Goal: Task Accomplishment & Management: Complete application form

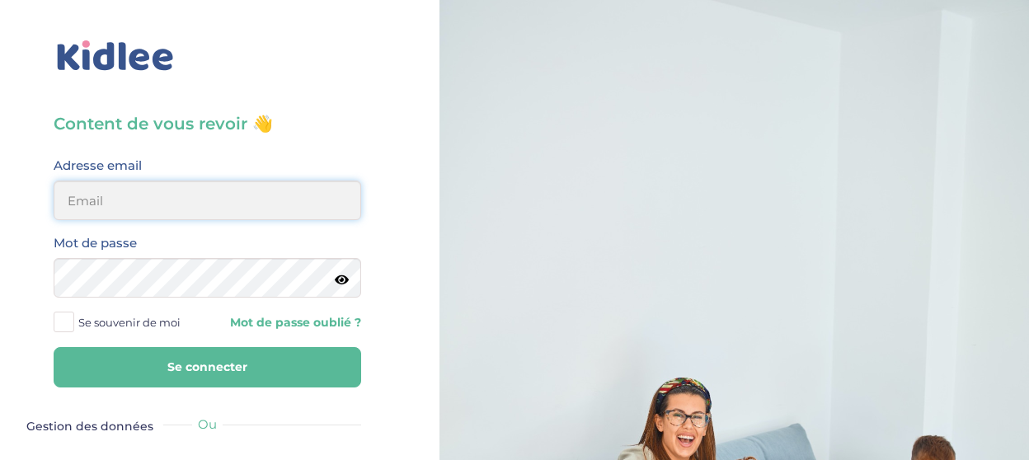
click at [174, 205] on input "email" at bounding box center [208, 201] width 308 height 40
type input "rpoupet@gmail.com"
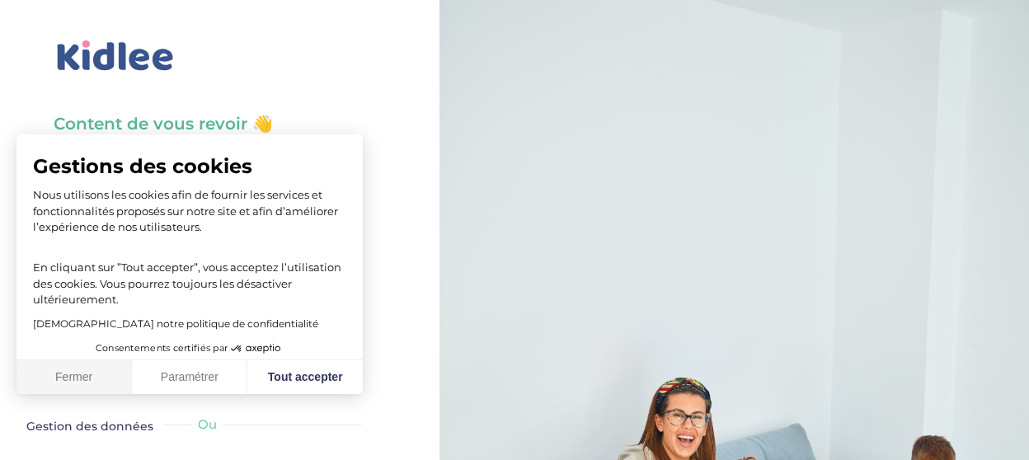
click at [59, 387] on button "Fermer" at bounding box center [73, 377] width 115 height 35
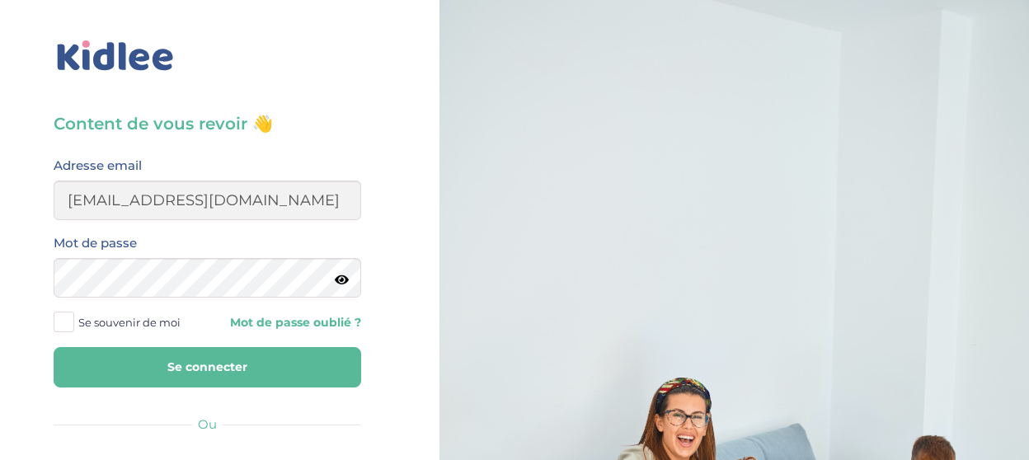
click at [342, 280] on icon at bounding box center [342, 280] width 14 height 12
click at [342, 283] on icon at bounding box center [341, 280] width 16 height 12
click at [204, 363] on button "Se connecter" at bounding box center [208, 367] width 308 height 40
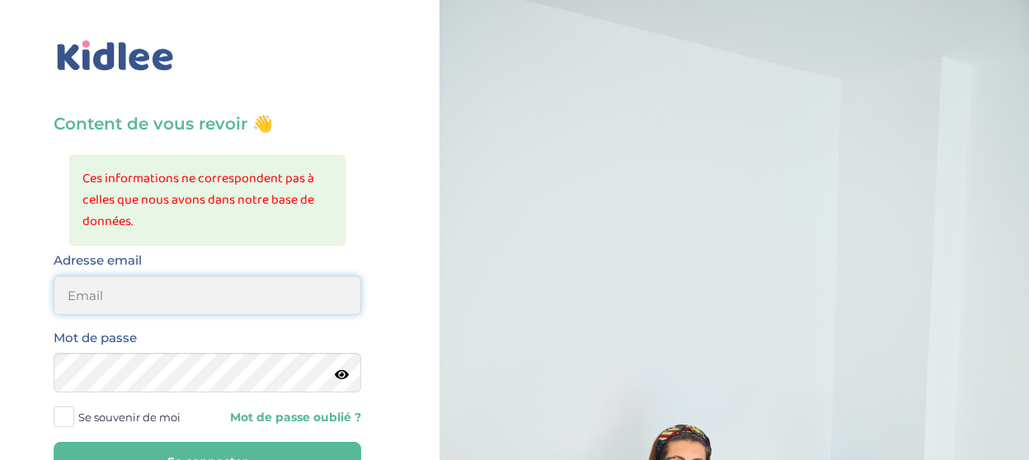
click at [258, 289] on input "email" at bounding box center [208, 295] width 308 height 40
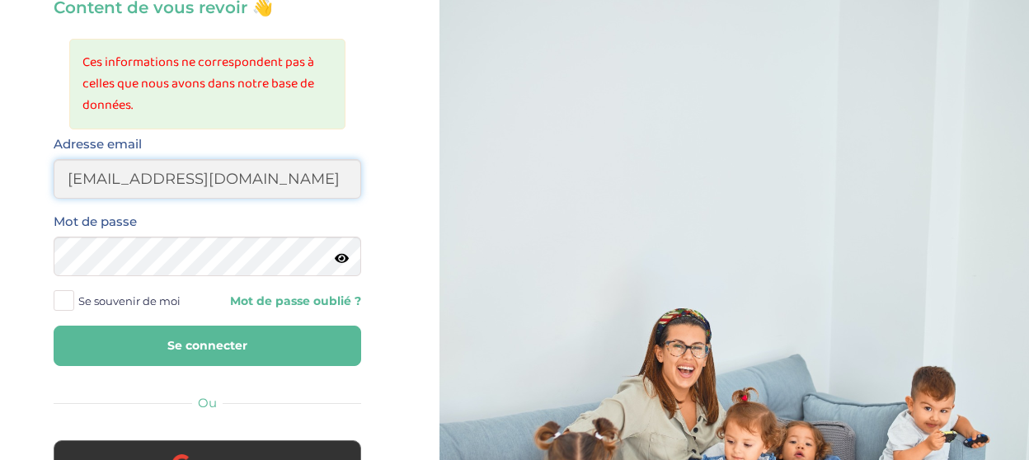
scroll to position [117, 0]
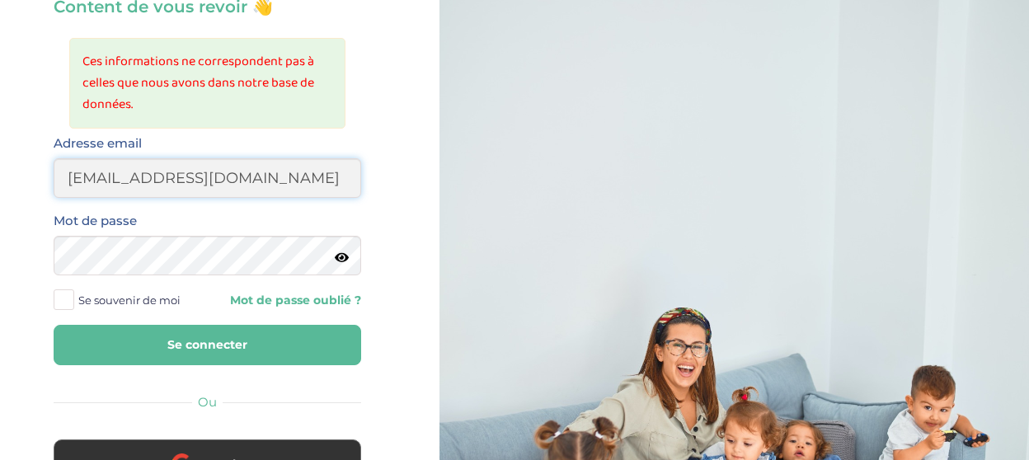
type input "rpoupet@gmail.com"
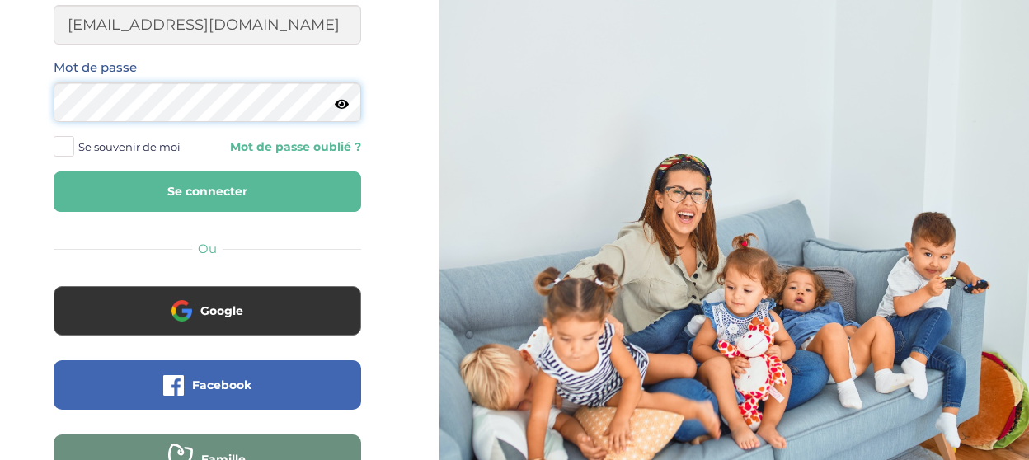
scroll to position [274, 0]
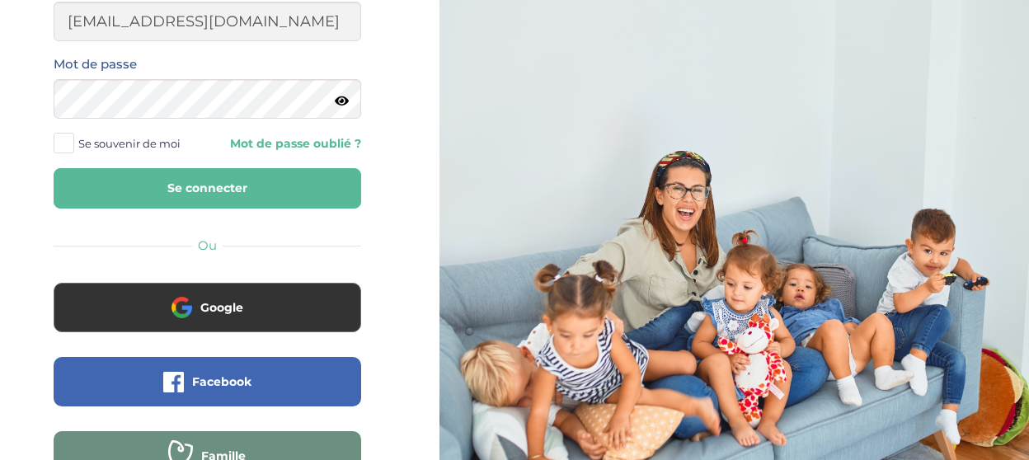
click at [21, 82] on div "Content de vous revoir 👋 Ces informations ne correspondent pas à celles que nou…" at bounding box center [207, 167] width 439 height 883
click at [220, 186] on button "Se connecter" at bounding box center [208, 188] width 308 height 40
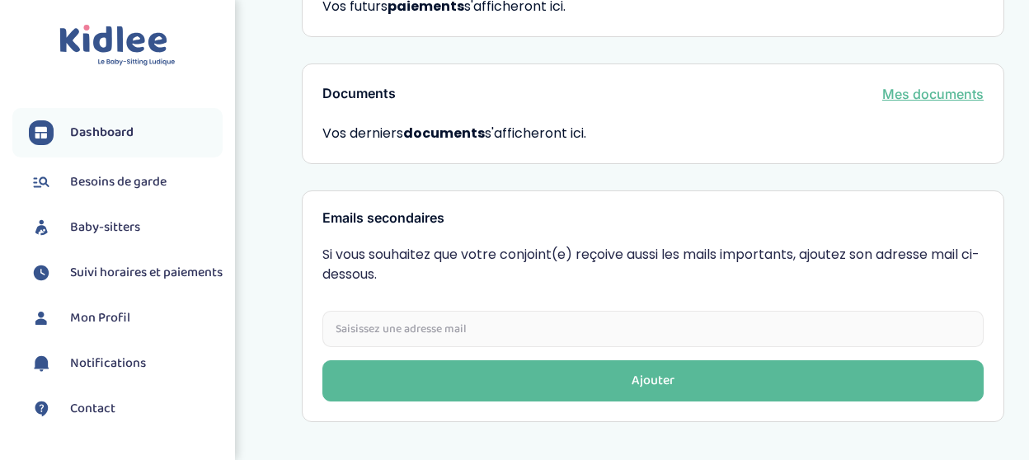
scroll to position [622, 0]
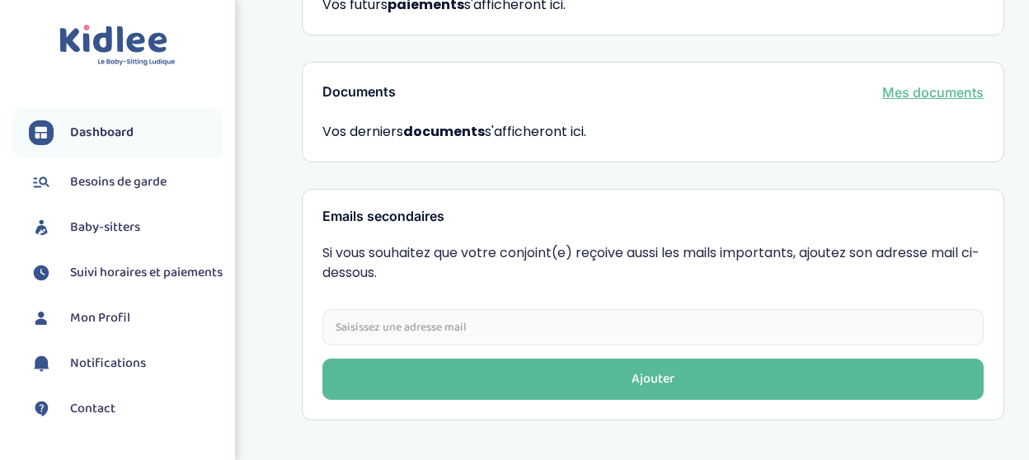
click at [126, 224] on span "Baby-sitters" at bounding box center [105, 228] width 70 height 20
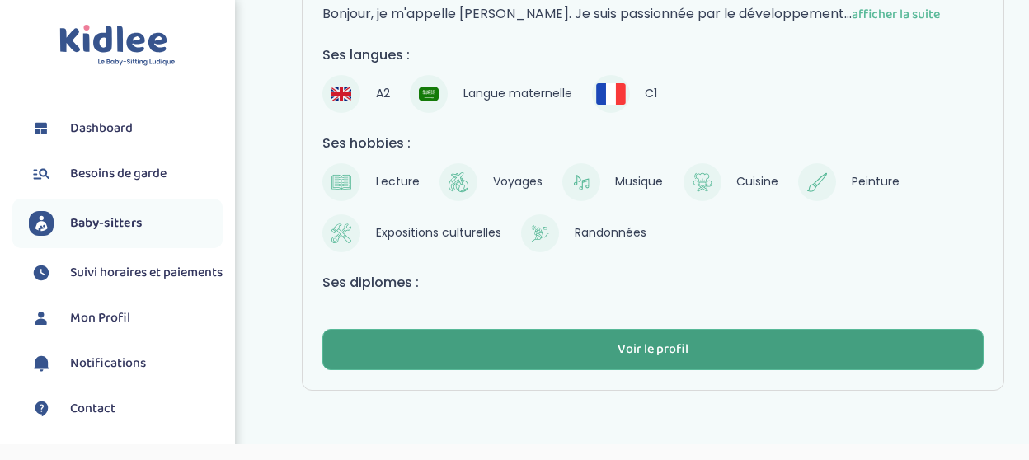
scroll to position [353, 0]
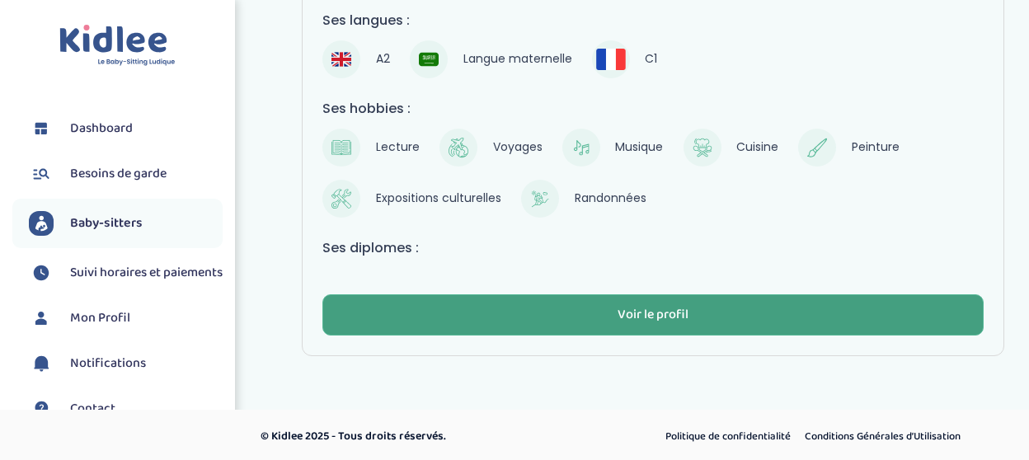
click at [627, 309] on div "Voir le profil" at bounding box center [653, 315] width 71 height 19
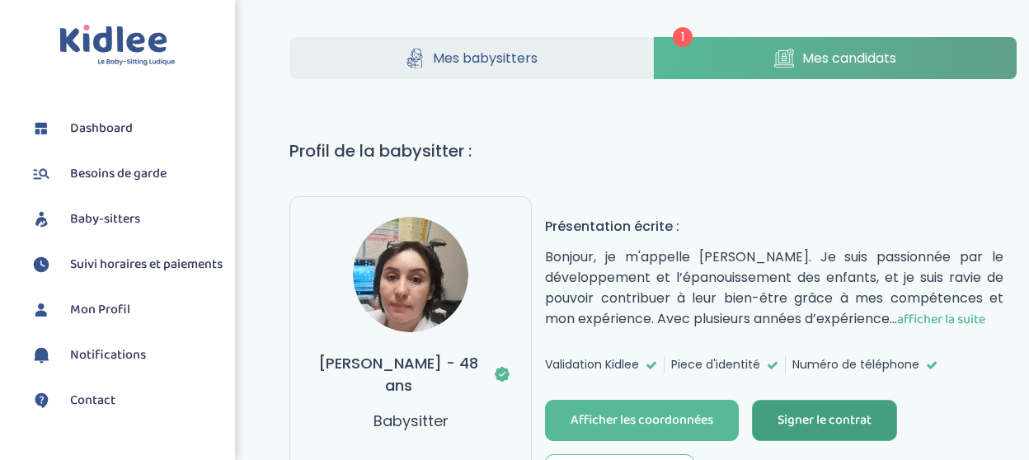
click at [824, 416] on div "Signer le contrat" at bounding box center [824, 420] width 94 height 19
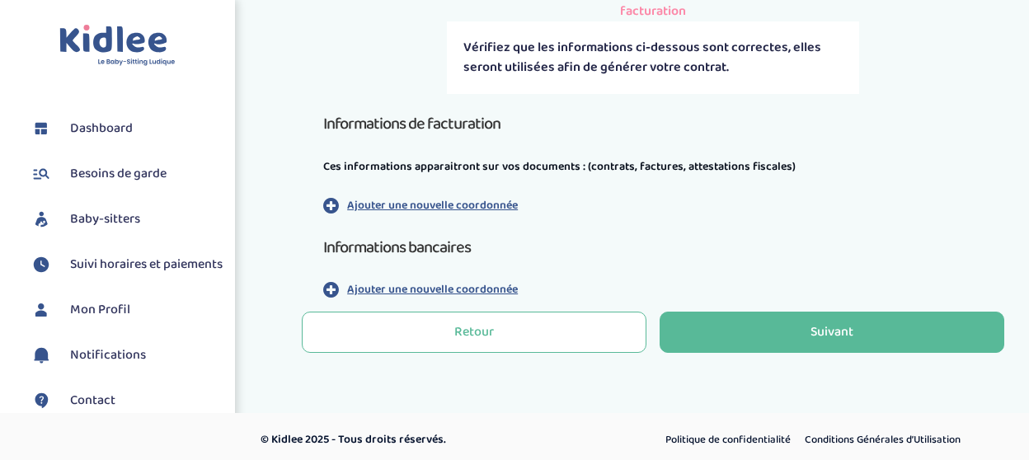
scroll to position [404, 0]
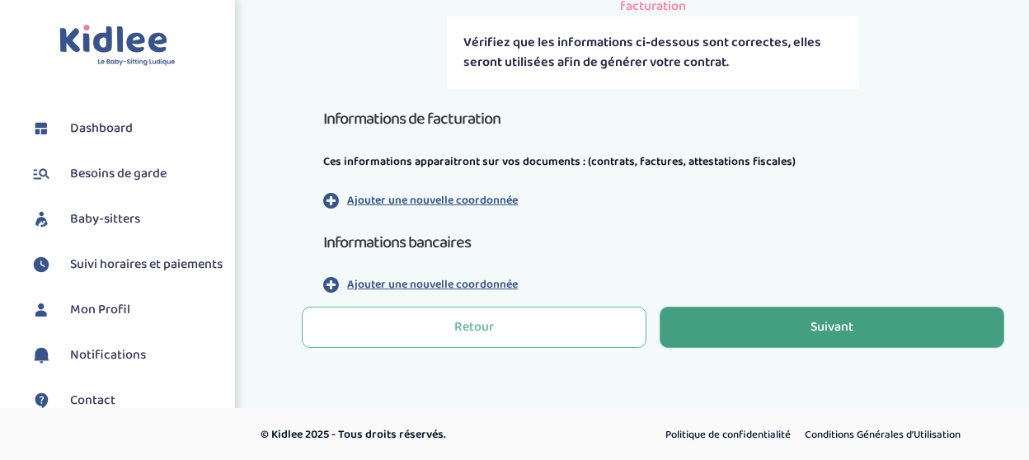
click at [739, 324] on button "Suivant" at bounding box center [832, 327] width 345 height 41
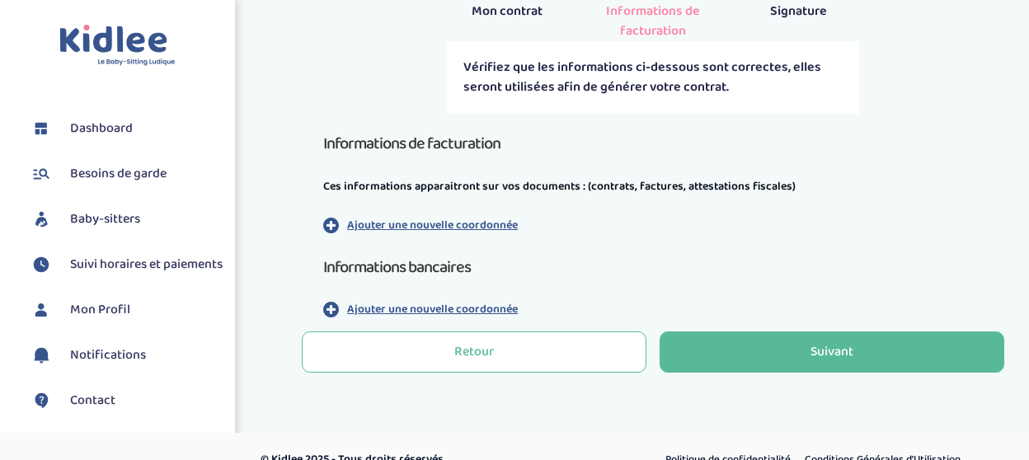
scroll to position [379, 0]
click at [458, 222] on p "Ajouter une nouvelle coordonnée" at bounding box center [432, 225] width 171 height 17
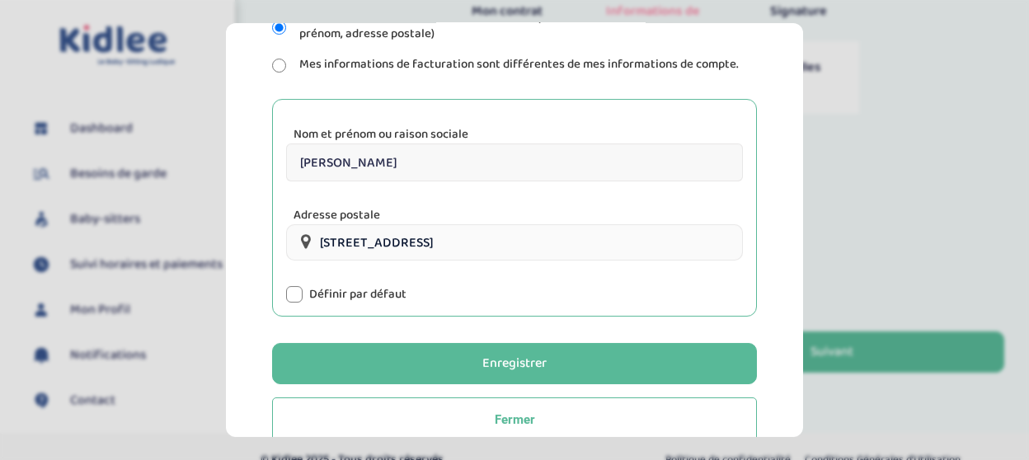
scroll to position [295, 0]
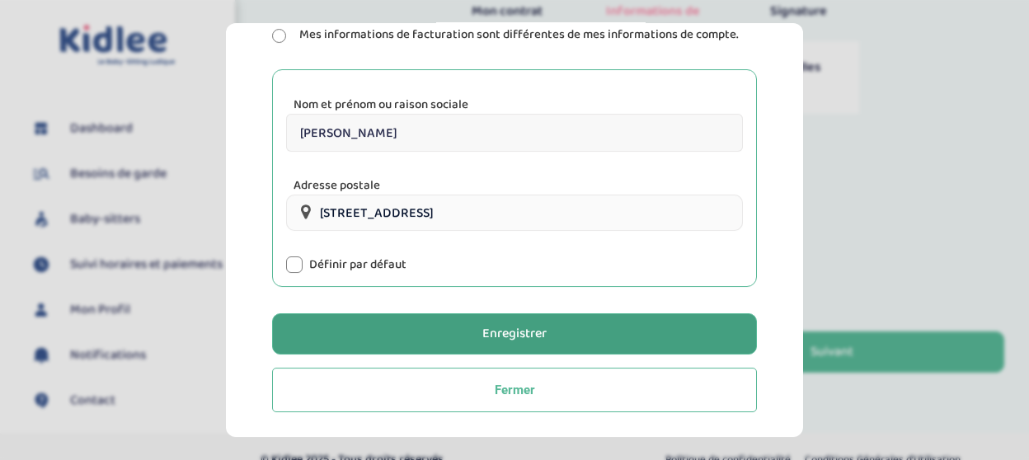
click at [558, 336] on button "Enregistrer" at bounding box center [514, 333] width 485 height 41
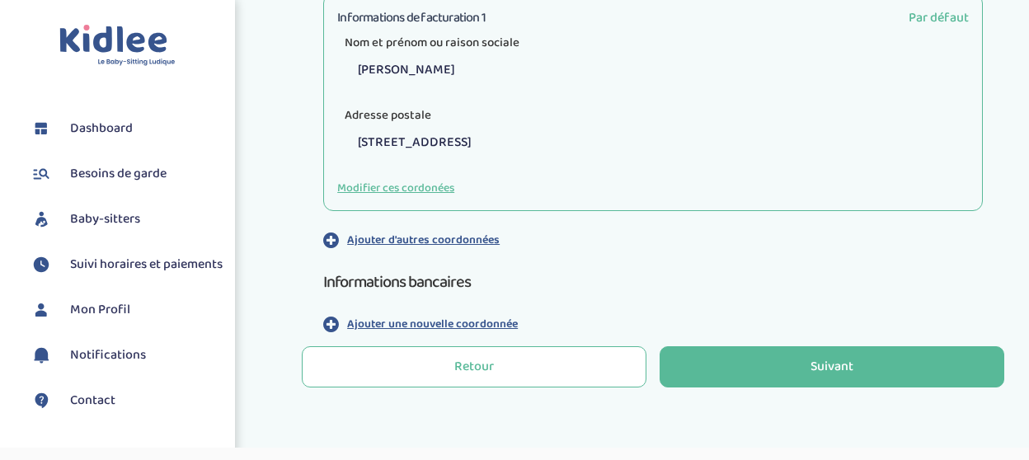
scroll to position [642, 0]
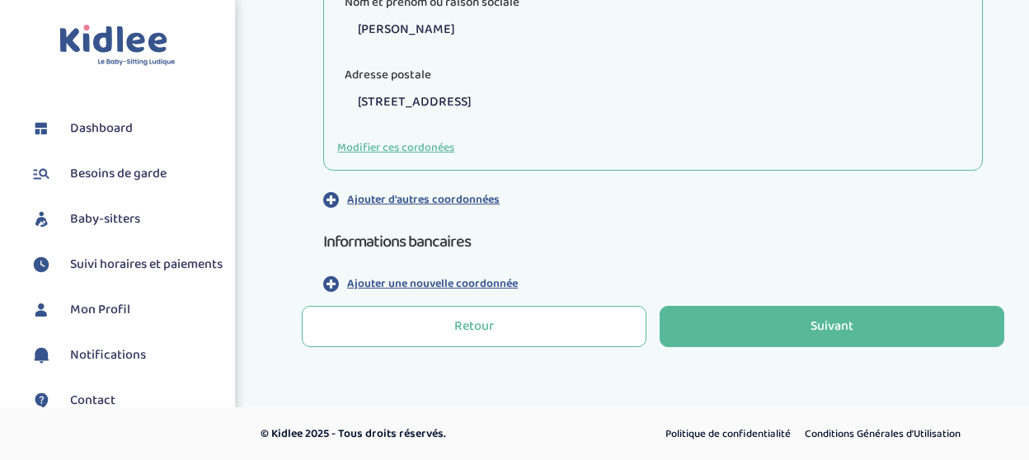
click at [510, 284] on p "Ajouter une nouvelle coordonnée" at bounding box center [432, 283] width 171 height 17
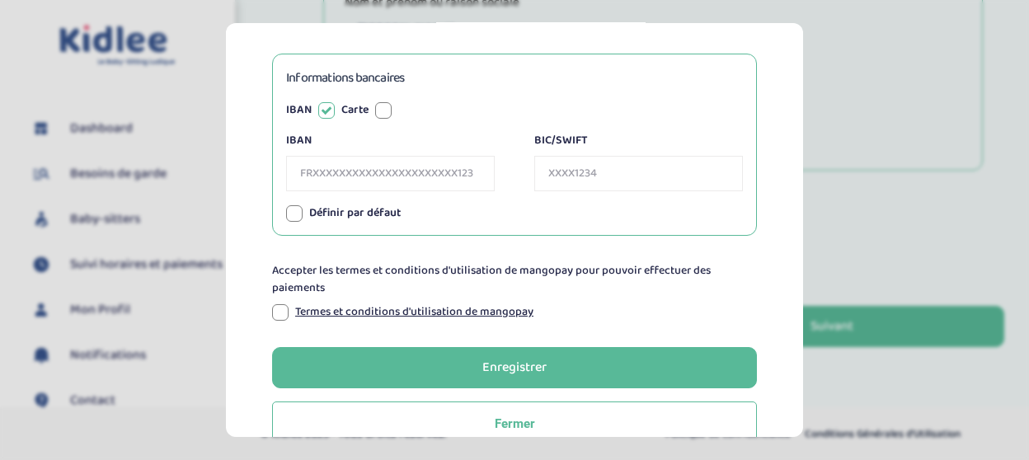
scroll to position [181, 0]
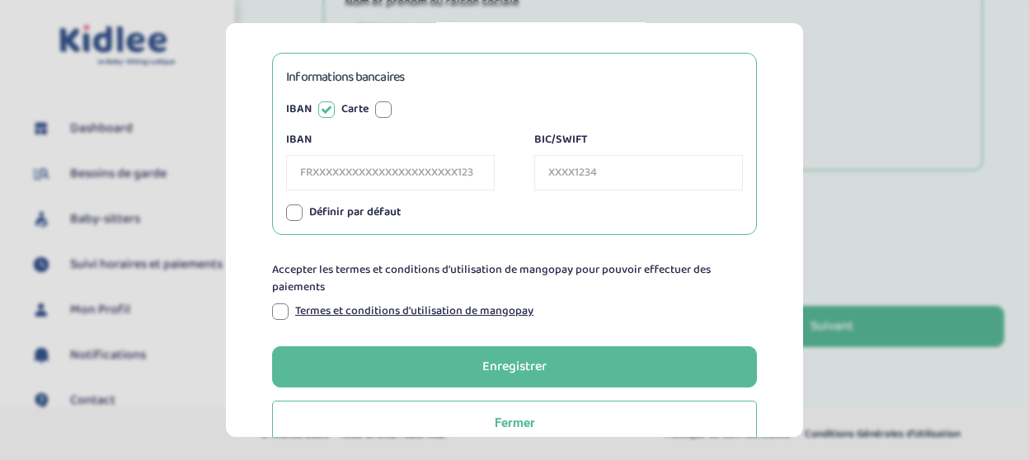
click at [385, 105] on div at bounding box center [383, 109] width 16 height 16
click at [326, 112] on div at bounding box center [326, 109] width 16 height 16
click at [302, 176] on input "IBAN" at bounding box center [390, 172] width 209 height 35
paste input "FR76 3000 4005 7400 0025 4010 873"
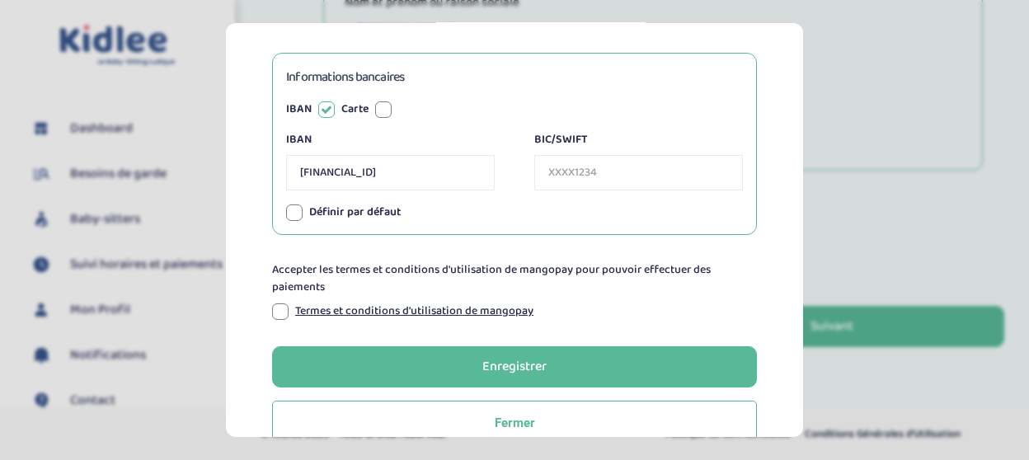
type input "FR7630004005740000254010873"
click at [867, 158] on section "Information de paiement Informations bancaires IBAN Carte IBAN FR76300040057400…" at bounding box center [514, 230] width 1029 height 460
click at [884, 373] on section "Information de paiement Informations bancaires IBAN Carte IBAN FR76300040057400…" at bounding box center [514, 230] width 1029 height 460
click at [554, 189] on input "BIC/SWIFT" at bounding box center [638, 172] width 209 height 35
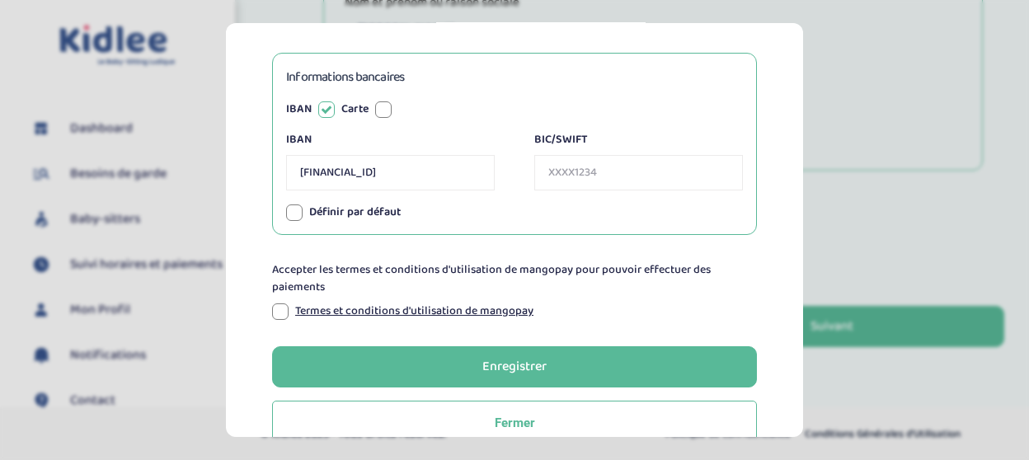
paste input "BNPAFRPPXXX"
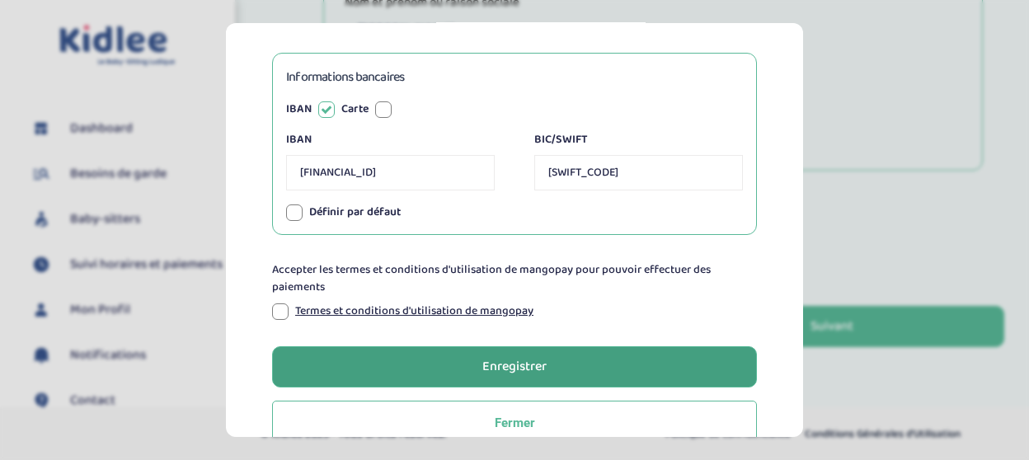
type input "BNPAFRPPXXX"
click at [500, 368] on div "Enregistrer" at bounding box center [514, 366] width 64 height 19
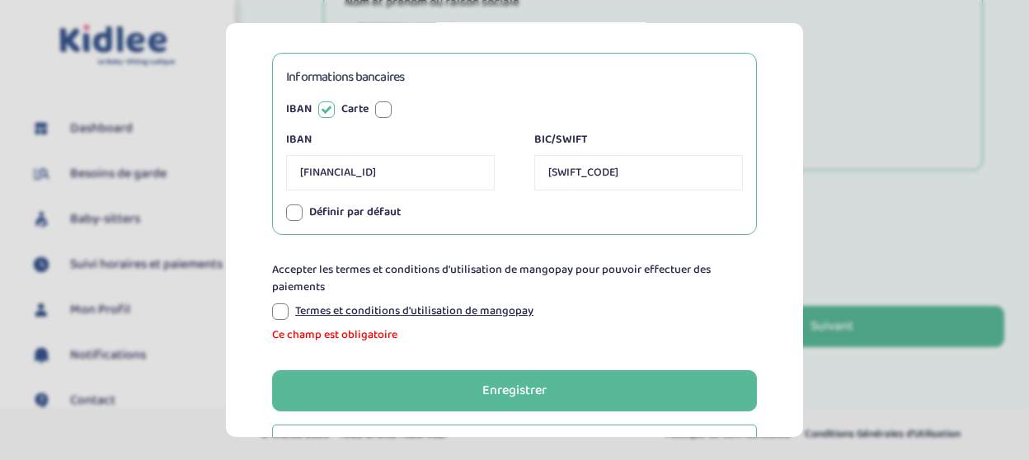
click at [277, 312] on div at bounding box center [280, 311] width 16 height 16
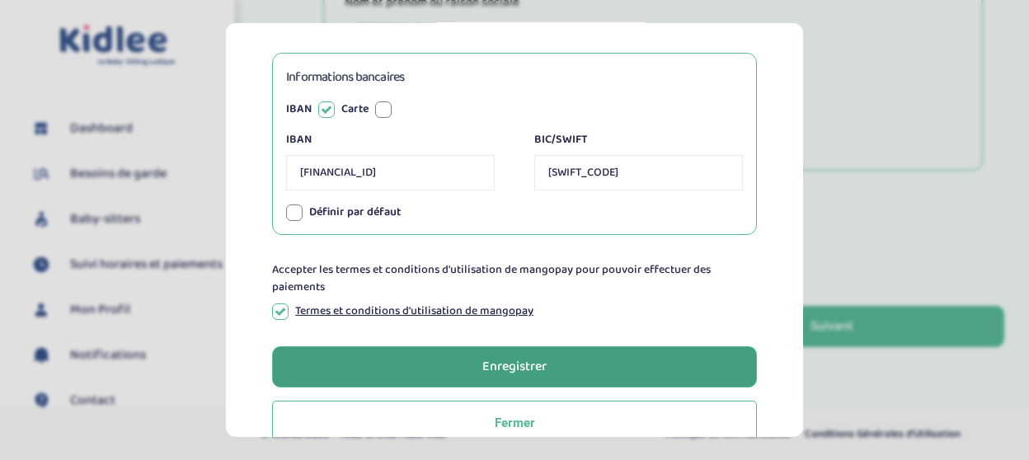
click at [407, 358] on button "Enregistrer" at bounding box center [514, 366] width 485 height 41
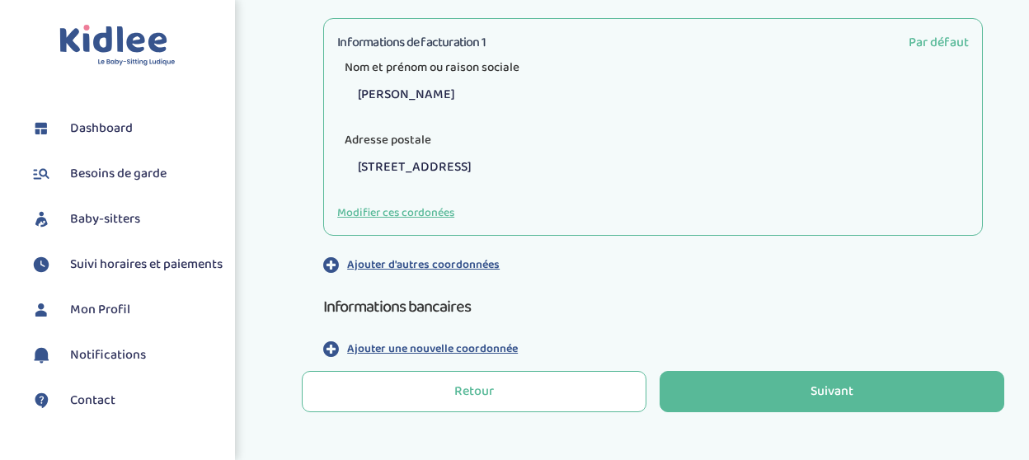
scroll to position [642, 0]
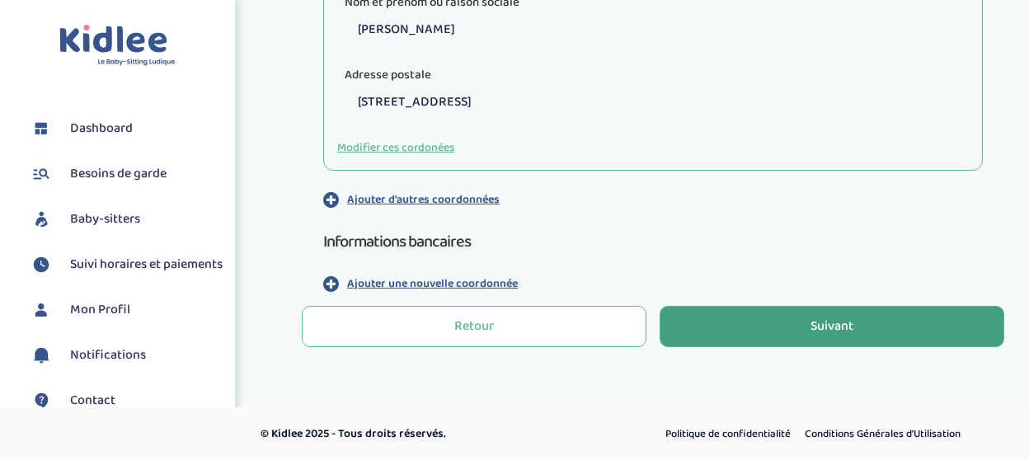
click at [733, 320] on button "Suivant" at bounding box center [832, 326] width 345 height 41
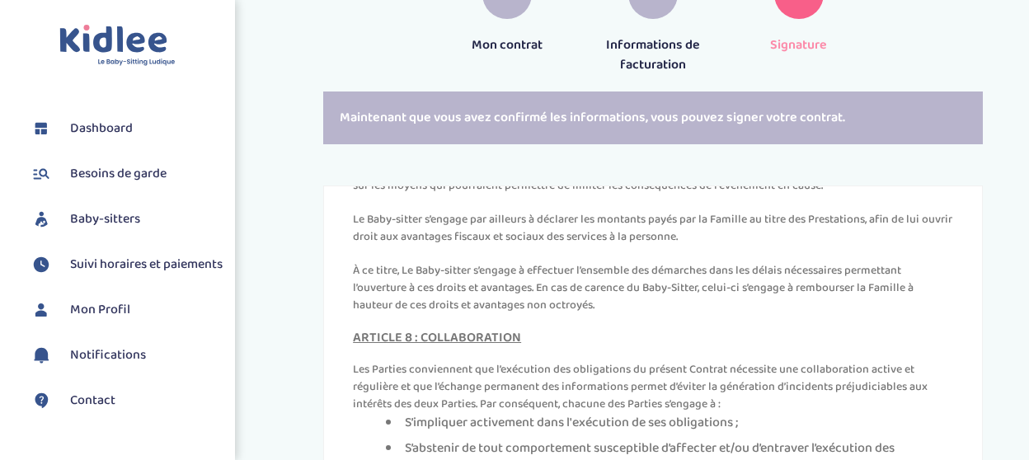
scroll to position [4629, 0]
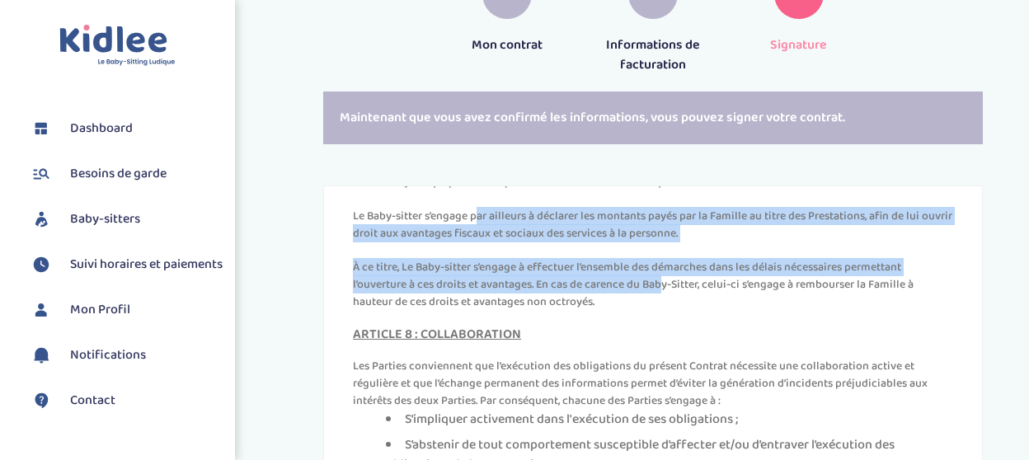
drag, startPoint x: 350, startPoint y: 325, endPoint x: 536, endPoint y: 393, distance: 197.7
copy div "Le Baby-sitter s’engage par ailleurs à déclarer les montants payés par la Famil…"
